Goal: Information Seeking & Learning: Learn about a topic

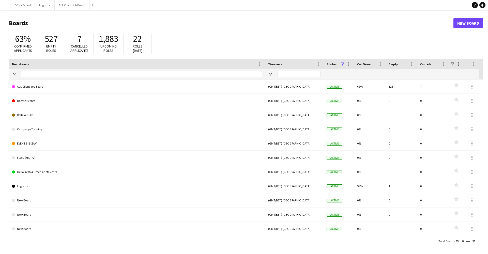
click at [5, 13] on main "Boards New Board 63% Confirmed applicants 527 Empty roles 7 Cancelled applicant…" at bounding box center [244, 132] width 488 height 244
click at [5, 9] on button "Menu" at bounding box center [5, 5] width 10 height 10
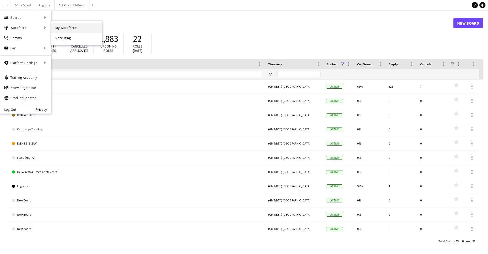
click at [70, 25] on link "My Workforce" at bounding box center [76, 28] width 51 height 10
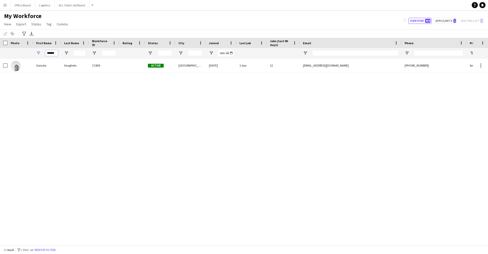
click at [52, 52] on input "******" at bounding box center [51, 53] width 13 height 6
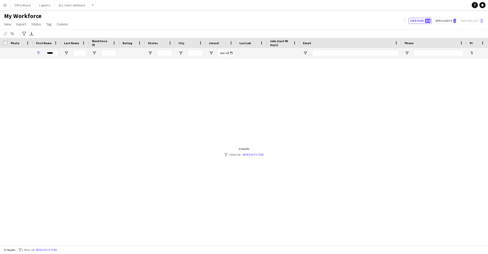
drag, startPoint x: 52, startPoint y: 52, endPoint x: 48, endPoint y: 75, distance: 23.5
click at [48, 75] on div at bounding box center [236, 151] width 473 height 187
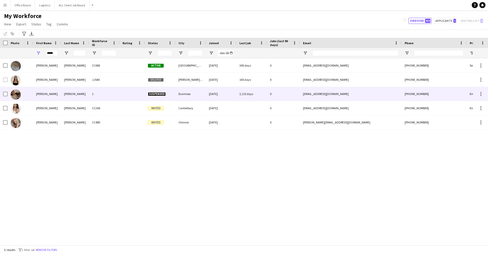
click at [79, 98] on div "[PERSON_NAME]" at bounding box center [75, 94] width 28 height 14
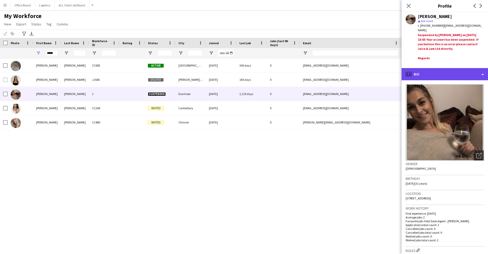
click at [462, 74] on div "profile Bio" at bounding box center [445, 74] width 86 height 12
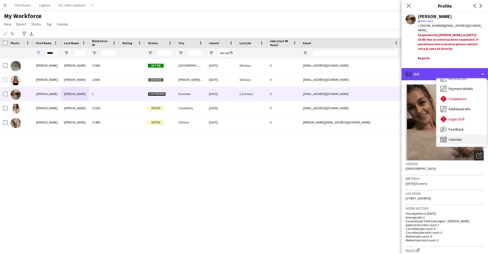
scroll to position [58, 0]
click at [467, 135] on div "Calendar Calendar" at bounding box center [462, 140] width 50 height 10
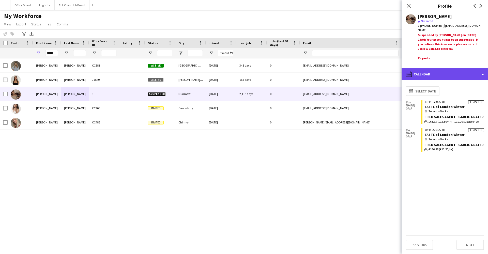
click at [431, 70] on div "calendar-full Calendar" at bounding box center [445, 74] width 86 height 12
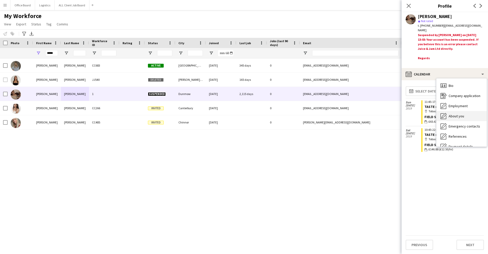
click at [476, 113] on div "About you About you" at bounding box center [462, 116] width 50 height 10
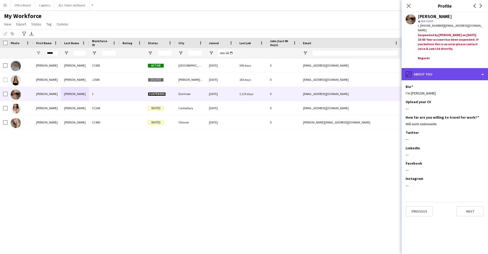
click at [460, 74] on div "pencil4 About you" at bounding box center [445, 74] width 86 height 12
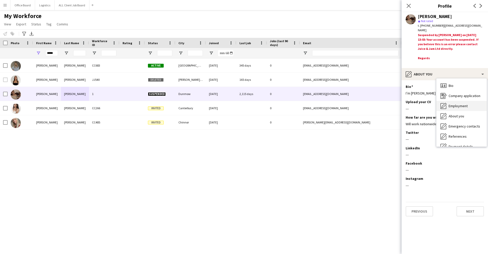
click at [469, 106] on div "Employment Employment" at bounding box center [462, 106] width 50 height 10
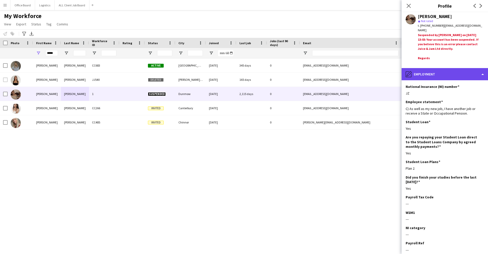
click at [455, 73] on div "pencil4 Employment" at bounding box center [445, 74] width 86 height 12
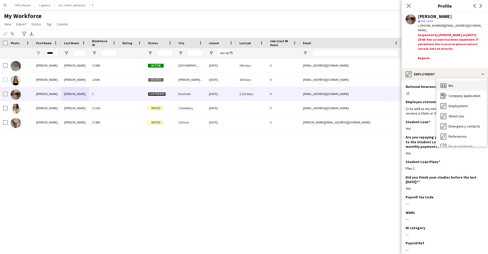
click at [457, 85] on div "Bio Bio" at bounding box center [462, 86] width 50 height 10
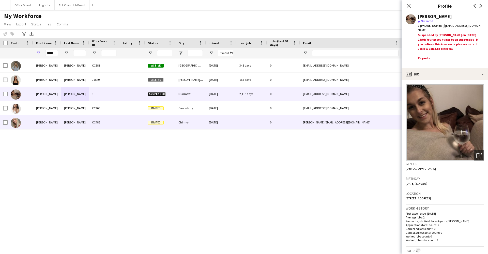
click at [49, 121] on div "[PERSON_NAME]" at bounding box center [47, 122] width 28 height 14
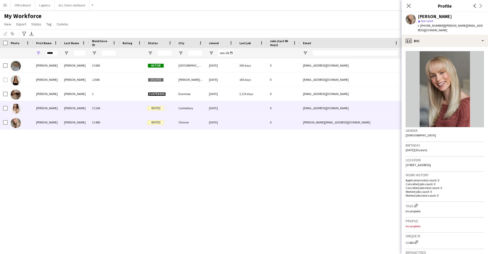
click at [63, 109] on div "[PERSON_NAME]" at bounding box center [75, 108] width 28 height 14
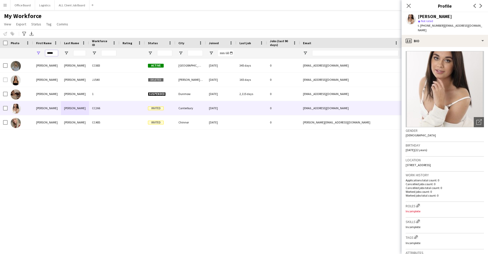
click at [53, 54] on input "*****" at bounding box center [51, 53] width 13 height 6
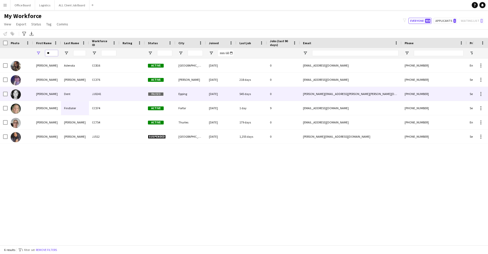
type input "*"
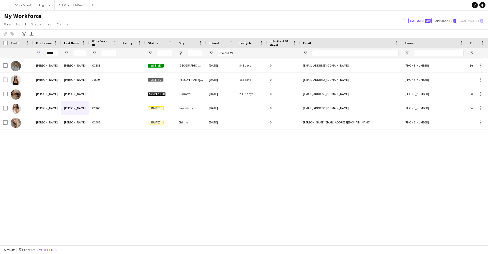
type input "*****"
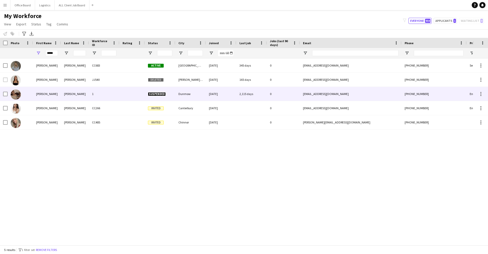
drag, startPoint x: 54, startPoint y: 93, endPoint x: 62, endPoint y: 95, distance: 8.4
click at [62, 95] on div "[PERSON_NAME]" at bounding box center [75, 94] width 28 height 14
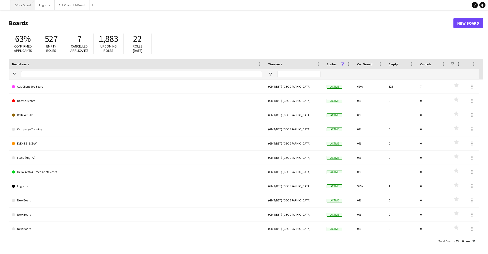
click at [20, 6] on button "Office Board Close" at bounding box center [22, 5] width 25 height 10
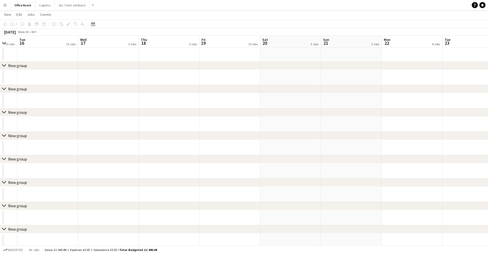
scroll to position [840, 0]
